Goal: Information Seeking & Learning: Find specific page/section

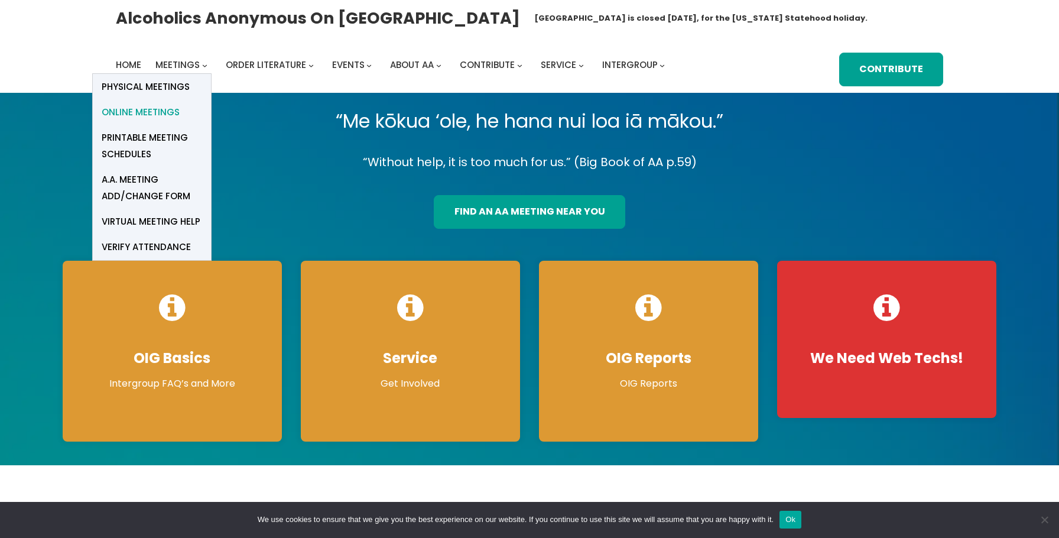
click at [148, 112] on span "Online Meetings" at bounding box center [141, 112] width 78 height 17
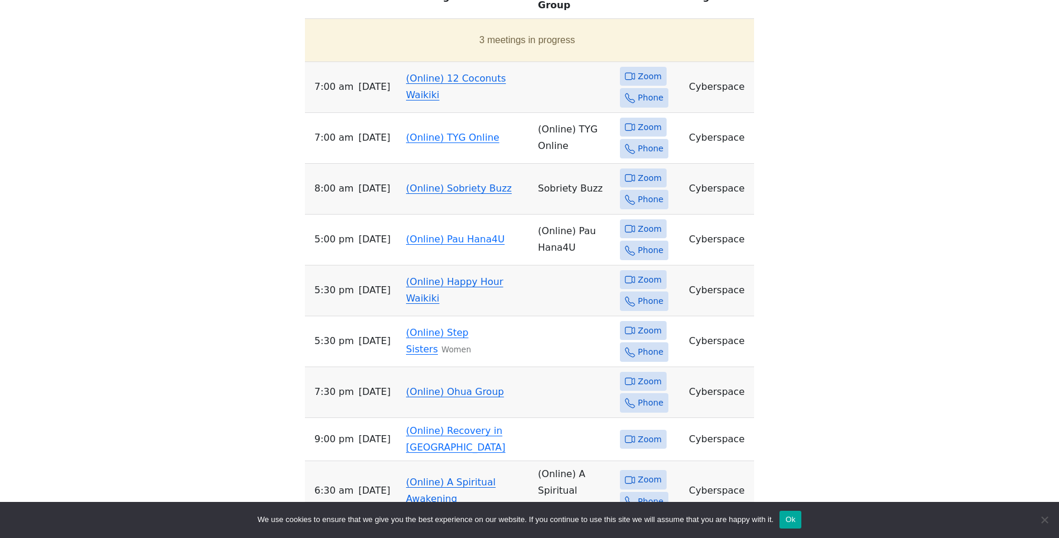
click at [435, 73] on link "(Online) 12 Coconuts Waikiki" at bounding box center [456, 87] width 100 height 28
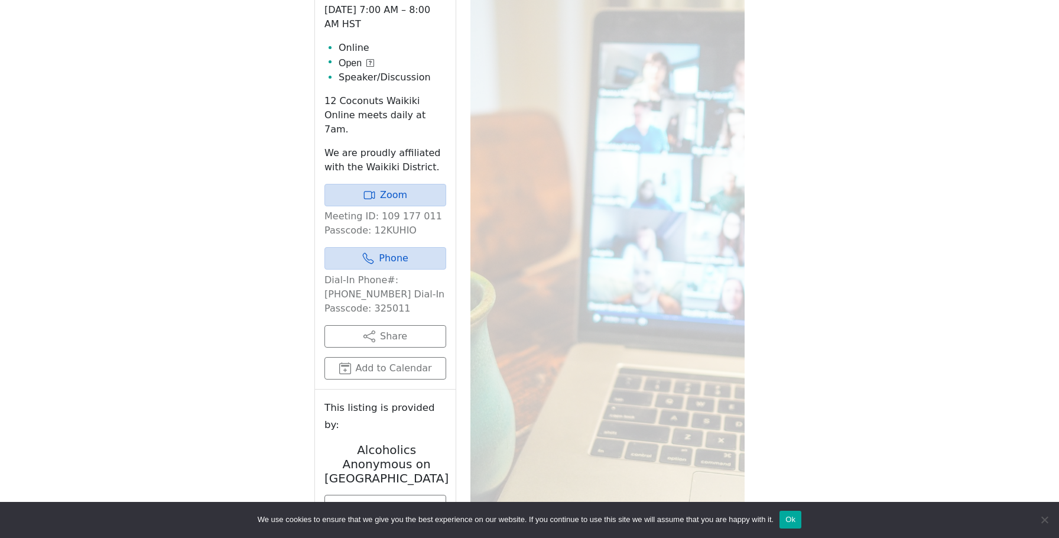
scroll to position [476, 0]
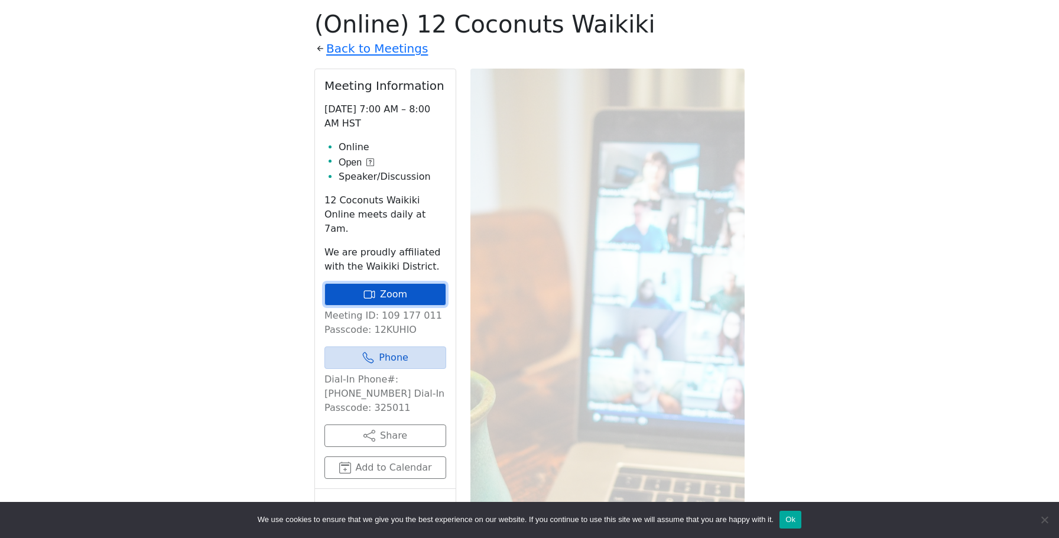
click at [396, 283] on link "Zoom" at bounding box center [385, 294] width 122 height 22
click at [411, 283] on link "Zoom" at bounding box center [385, 294] width 122 height 22
click at [388, 283] on link "Zoom" at bounding box center [385, 294] width 122 height 22
